Goal: Check status: Check status

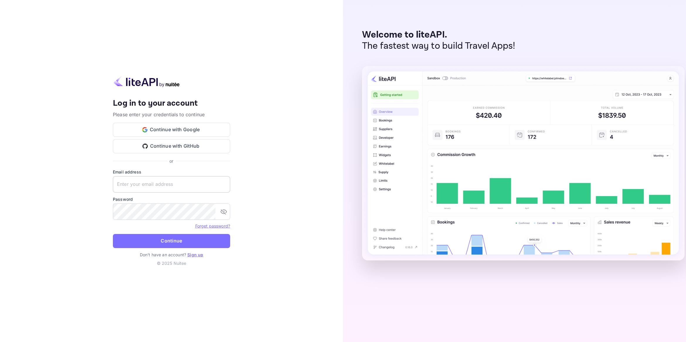
click at [161, 181] on input "text" at bounding box center [171, 184] width 117 height 16
paste input "[EMAIL_ADDRESS][DOMAIN_NAME]"
type input "[EMAIL_ADDRESS][DOMAIN_NAME]"
click at [173, 241] on button "Continue" at bounding box center [171, 241] width 117 height 14
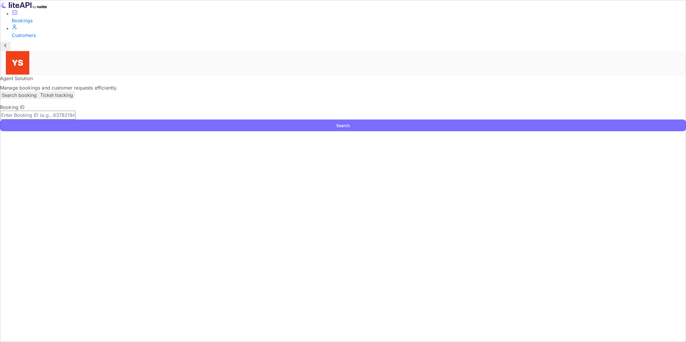
click at [76, 111] on input "text" at bounding box center [38, 115] width 76 height 9
paste input "7925557"
type input "7925557"
click at [401, 119] on button "Search" at bounding box center [343, 125] width 686 height 12
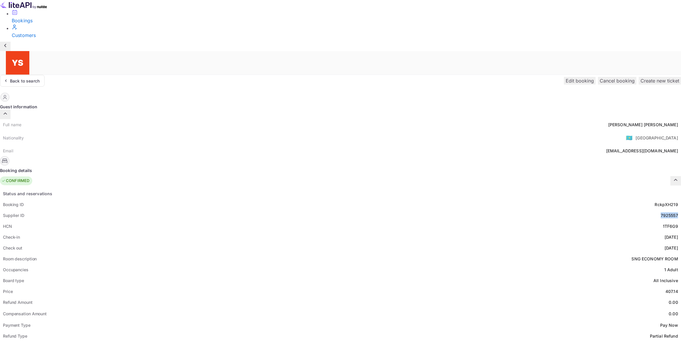
drag, startPoint x: 351, startPoint y: 157, endPoint x: 373, endPoint y: 154, distance: 22.5
copy div "7925557"
click at [317, 253] on div "Room description SNG ECONOMY ROOM" at bounding box center [340, 258] width 681 height 11
drag, startPoint x: 332, startPoint y: 68, endPoint x: 374, endPoint y: 70, distance: 42.0
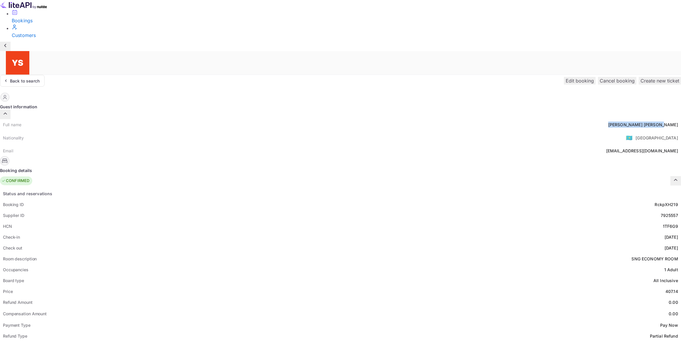
click at [374, 119] on div "Full name [PERSON_NAME] Nationality 🇰🇿 [DEMOGRAPHIC_DATA] Email [EMAIL_ADDRESS]…" at bounding box center [340, 137] width 681 height 37
copy div "[PERSON_NAME]"
drag, startPoint x: 365, startPoint y: 233, endPoint x: 373, endPoint y: 234, distance: 8.5
copy div "407.14"
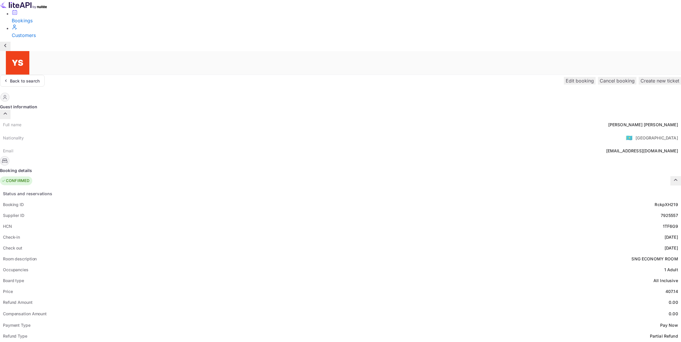
drag, startPoint x: 361, startPoint y: 291, endPoint x: 371, endPoint y: 290, distance: 9.7
click at [371, 341] on div "Currency USD" at bounding box center [340, 346] width 681 height 11
copy div "USD"
